Goal: Task Accomplishment & Management: Manage account settings

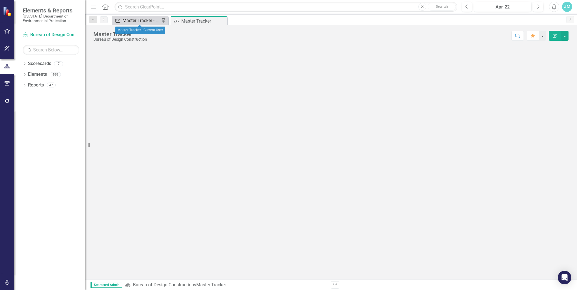
click at [141, 21] on div "Master Tracker - Current User" at bounding box center [141, 20] width 37 height 7
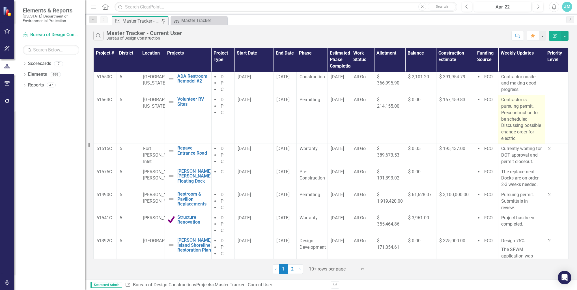
click at [528, 117] on p "Contractor is pursuing permit. Preconstruction to be scheduled. Discussing poss…" at bounding box center [521, 119] width 41 height 45
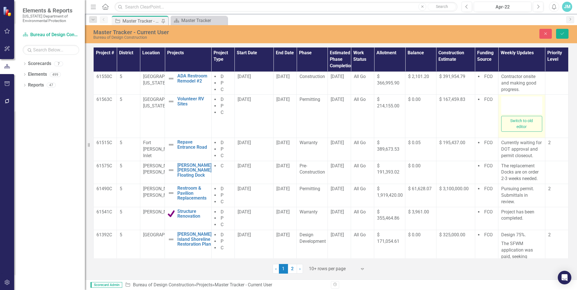
type textarea "<p>Contractor is pursuing permit. Preconstruction to be scheduled. Discussing p…"
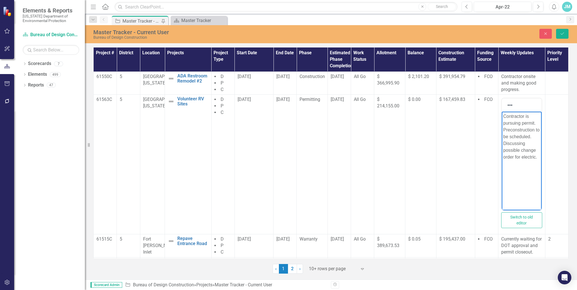
click at [533, 136] on p "Contractor is pursuing permit. Preconstruction to be scheduled. Discussing poss…" at bounding box center [521, 137] width 37 height 48
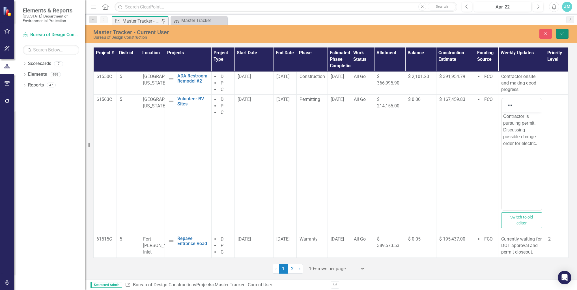
click at [562, 32] on icon "Save" at bounding box center [562, 34] width 5 height 4
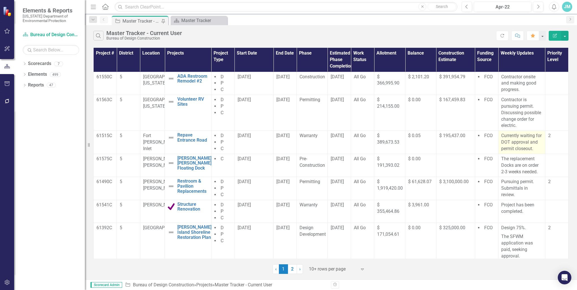
click at [527, 148] on p "Currently waiting for DOT approval and permit closeout." at bounding box center [521, 143] width 41 height 20
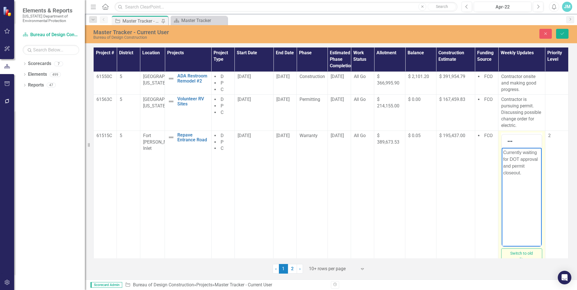
click at [521, 159] on p "Currently waiting for DOT approval and permit closeout." at bounding box center [521, 162] width 37 height 27
drag, startPoint x: 530, startPoint y: 172, endPoint x: 1071, endPoint y: 334, distance: 565.1
click at [530, 172] on p "Currently waiting punchlist completion for approval and permit closeout." at bounding box center [521, 166] width 37 height 34
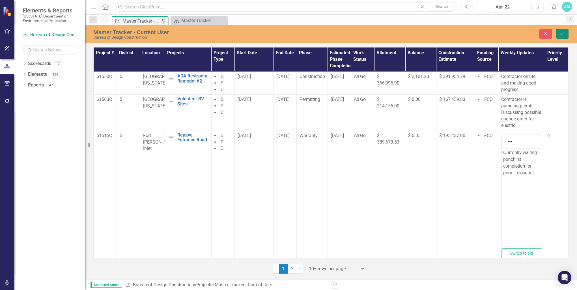
click at [562, 35] on icon "Save" at bounding box center [562, 34] width 5 height 4
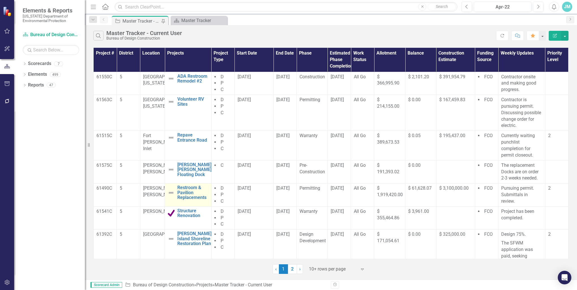
scroll to position [57, 0]
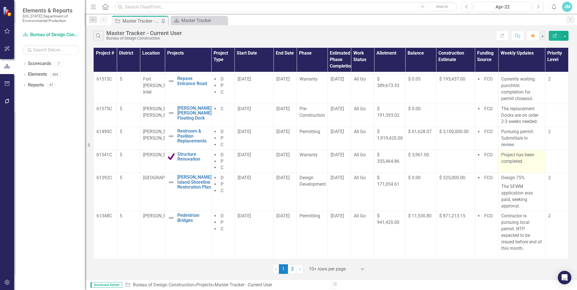
click at [525, 160] on p "Project has been completed." at bounding box center [521, 158] width 41 height 13
click at [524, 164] on p "Project has been completed." at bounding box center [521, 158] width 41 height 13
click at [523, 162] on p "Project has been completed." at bounding box center [521, 158] width 41 height 13
click at [524, 161] on p "Project has been completed." at bounding box center [521, 158] width 41 height 13
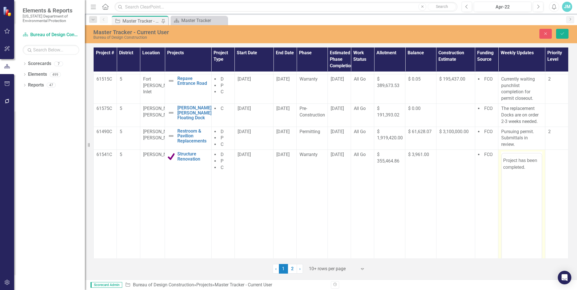
scroll to position [0, 0]
click at [528, 178] on p "Project has been completed." at bounding box center [521, 175] width 37 height 14
click at [565, 33] on icon "Save" at bounding box center [562, 34] width 5 height 4
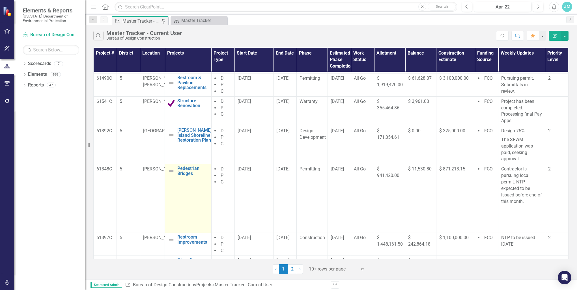
scroll to position [113, 0]
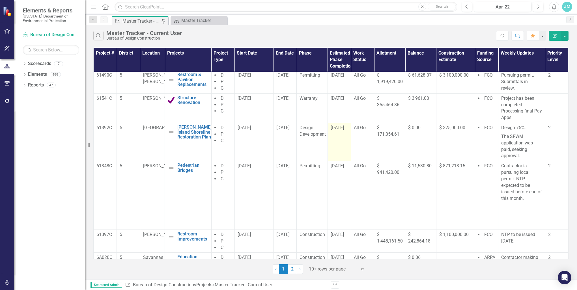
click at [339, 127] on span "[DATE]" at bounding box center [337, 127] width 13 height 5
click at [340, 128] on span "[DATE]" at bounding box center [337, 127] width 13 height 5
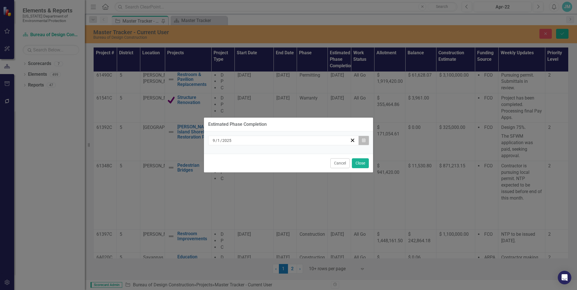
click at [365, 140] on icon "button" at bounding box center [363, 140] width 3 height 4
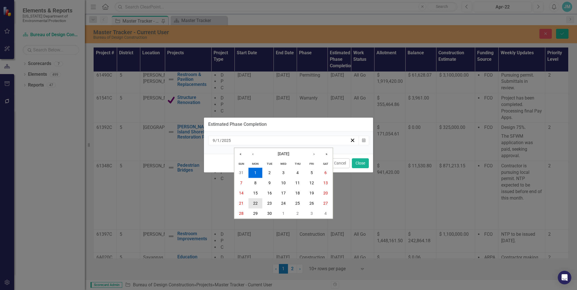
click at [254, 205] on abbr "22" at bounding box center [255, 203] width 5 height 5
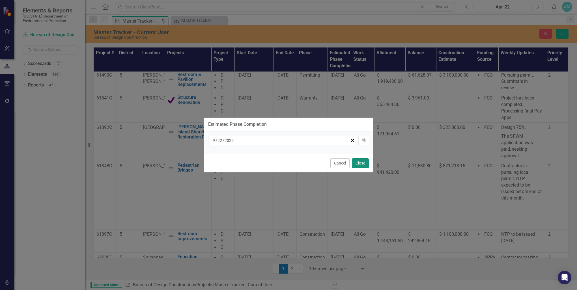
click at [358, 162] on button "Close" at bounding box center [360, 163] width 17 height 10
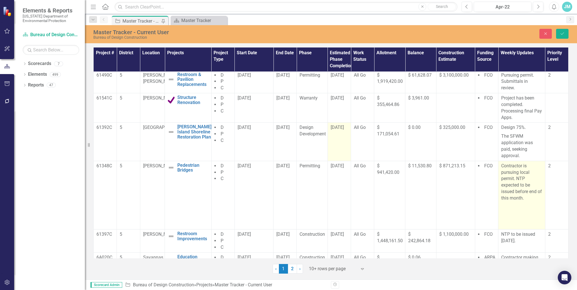
click at [529, 193] on p "Contractor is pursuing local permit. NTP expected to be issued before end of th…" at bounding box center [521, 183] width 41 height 40
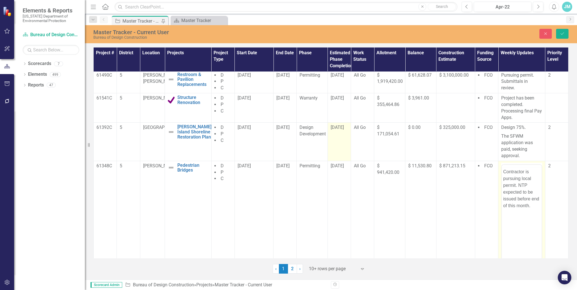
scroll to position [0, 0]
click at [533, 219] on p "Contractor is pursuing local permit. NTP expected to be issued before end of th…" at bounding box center [521, 199] width 37 height 41
click at [563, 32] on icon "Save" at bounding box center [562, 34] width 5 height 4
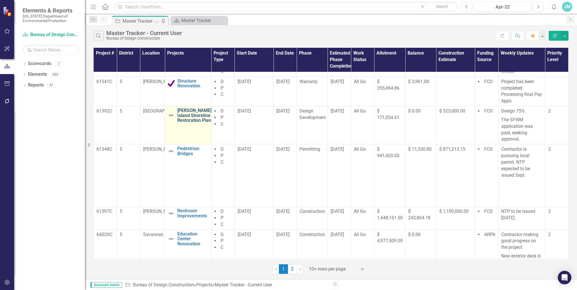
scroll to position [145, 0]
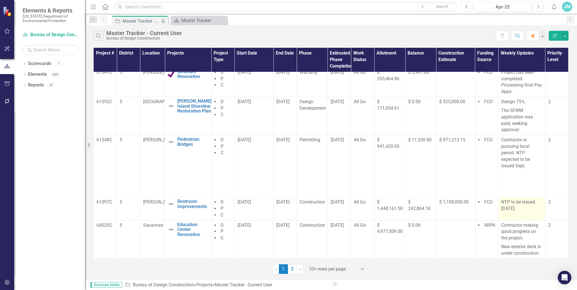
click at [519, 200] on p "NTP to be issued [DATE]." at bounding box center [521, 205] width 41 height 13
drag, startPoint x: 520, startPoint y: 200, endPoint x: 523, endPoint y: 197, distance: 3.8
click at [521, 199] on p "NTP to be issued [DATE]." at bounding box center [521, 205] width 41 height 13
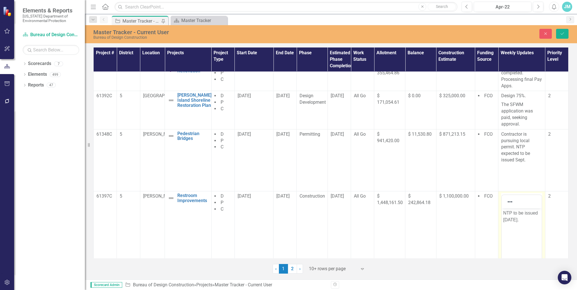
scroll to position [0, 0]
click at [524, 213] on p "NTP to be issued [DATE]." at bounding box center [521, 217] width 37 height 14
click at [530, 215] on p "NTP issued [DATE]." at bounding box center [521, 217] width 37 height 14
click at [565, 32] on button "Save" at bounding box center [562, 34] width 12 height 10
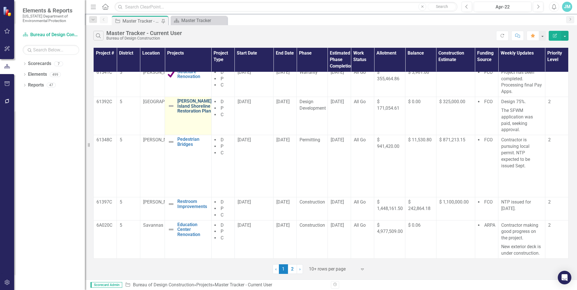
scroll to position [145, 0]
click at [293, 269] on link "2" at bounding box center [292, 270] width 9 height 10
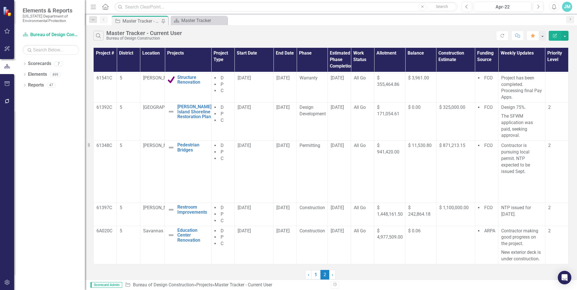
scroll to position [0, 0]
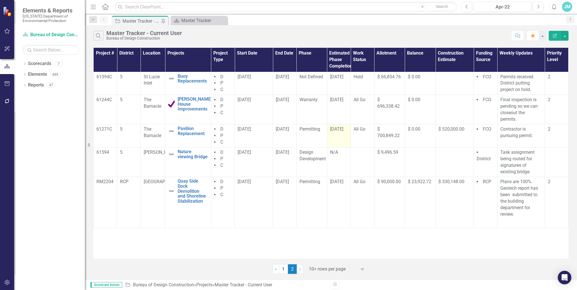
click at [341, 129] on span "[DATE]" at bounding box center [336, 129] width 13 height 5
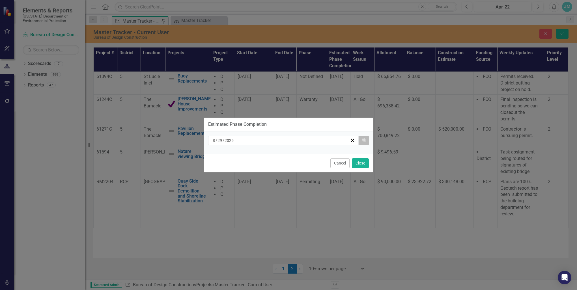
click at [363, 141] on icon "button" at bounding box center [363, 140] width 3 height 4
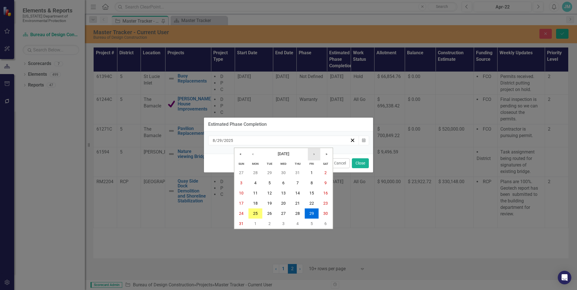
click at [314, 155] on button "›" at bounding box center [314, 154] width 12 height 12
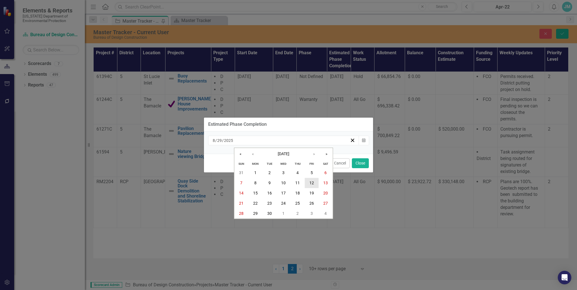
click at [313, 183] on abbr "12" at bounding box center [312, 183] width 5 height 5
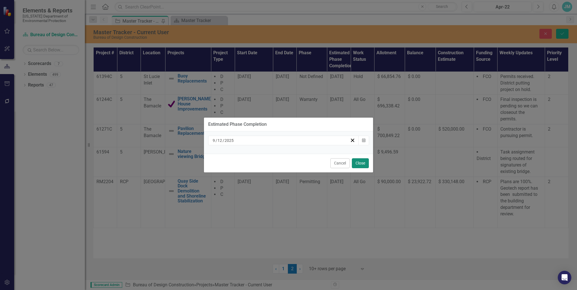
click at [362, 164] on button "Close" at bounding box center [360, 163] width 17 height 10
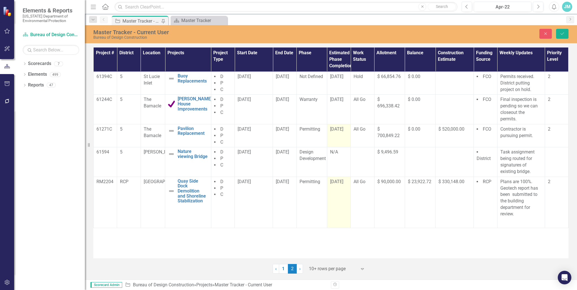
click at [344, 181] on span "[DATE]" at bounding box center [336, 181] width 13 height 5
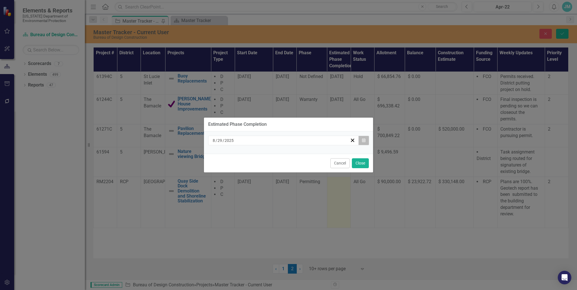
click at [363, 138] on button "Calendar" at bounding box center [364, 141] width 11 height 10
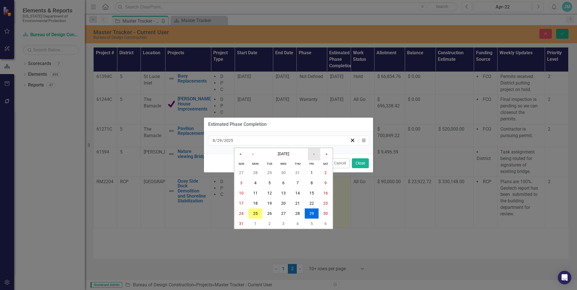
click at [314, 155] on button "›" at bounding box center [314, 154] width 12 height 12
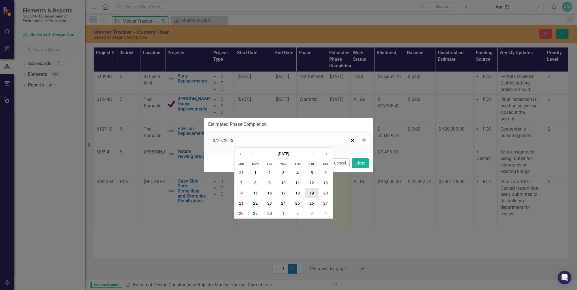
click at [314, 194] on button "19" at bounding box center [312, 193] width 14 height 10
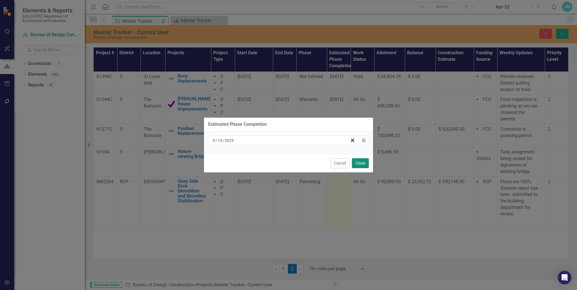
click at [364, 164] on button "Close" at bounding box center [360, 163] width 17 height 10
